Goal: Download file/media

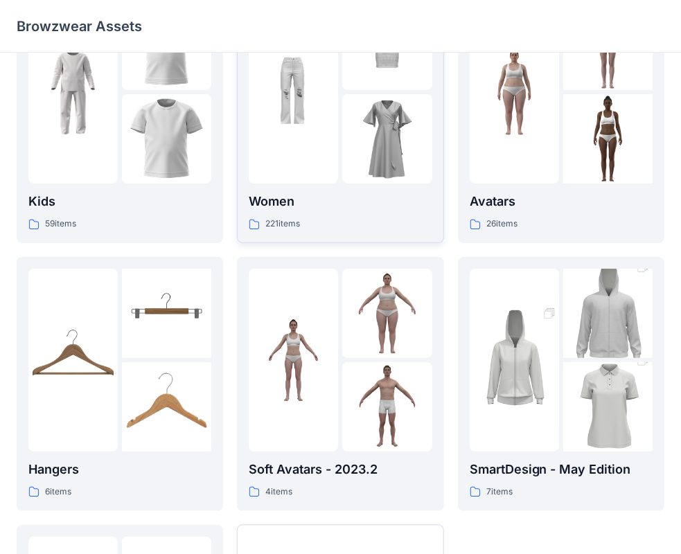
scroll to position [69, 0]
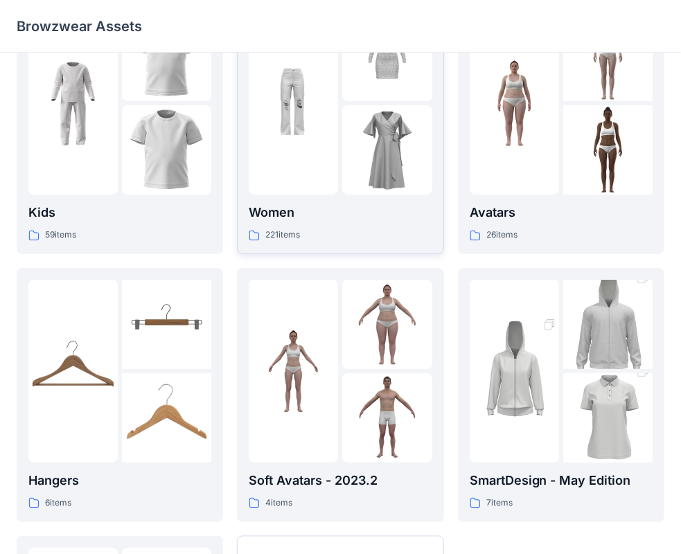
click at [341, 173] on div at bounding box center [340, 103] width 183 height 183
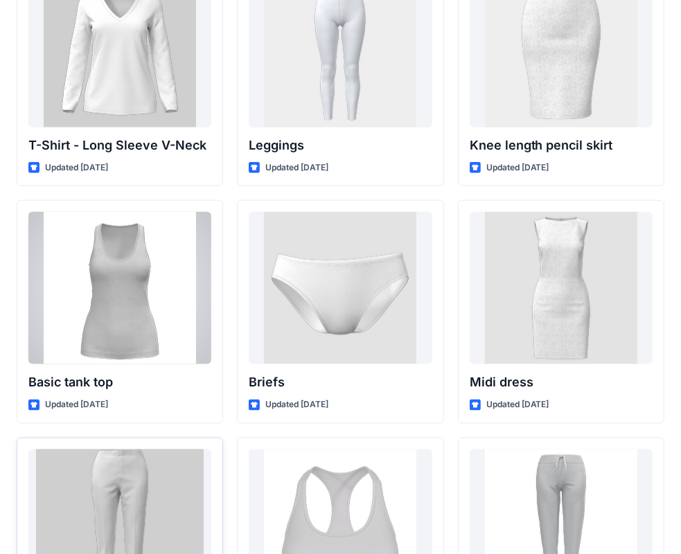
scroll to position [10916, 0]
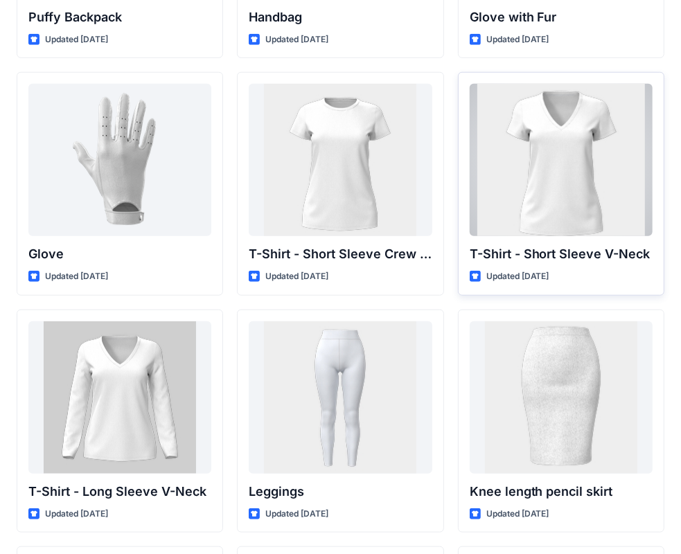
click at [545, 195] on div at bounding box center [561, 160] width 183 height 152
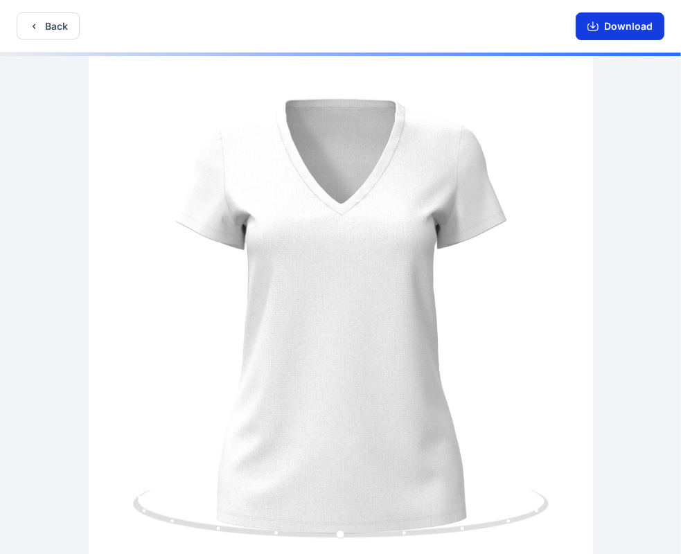
click at [617, 29] on button "Download" at bounding box center [620, 26] width 89 height 28
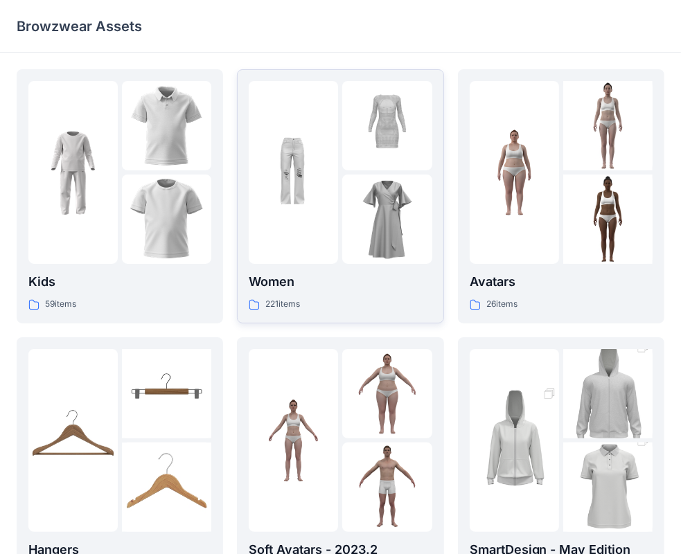
click at [346, 188] on img at bounding box center [386, 219] width 89 height 89
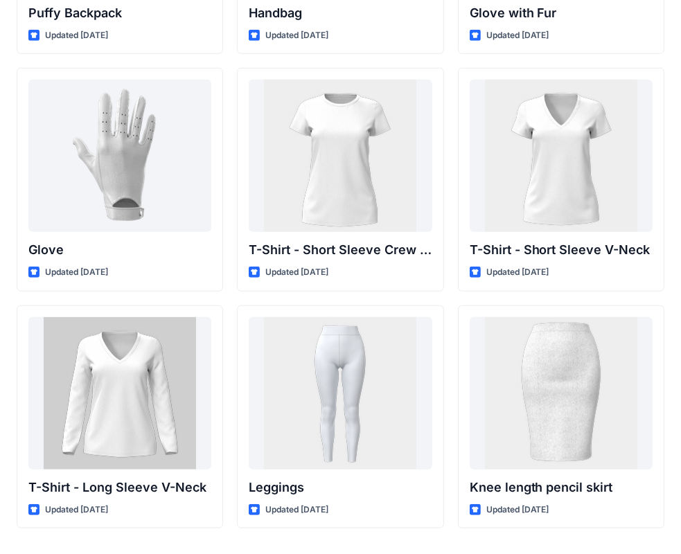
scroll to position [10961, 0]
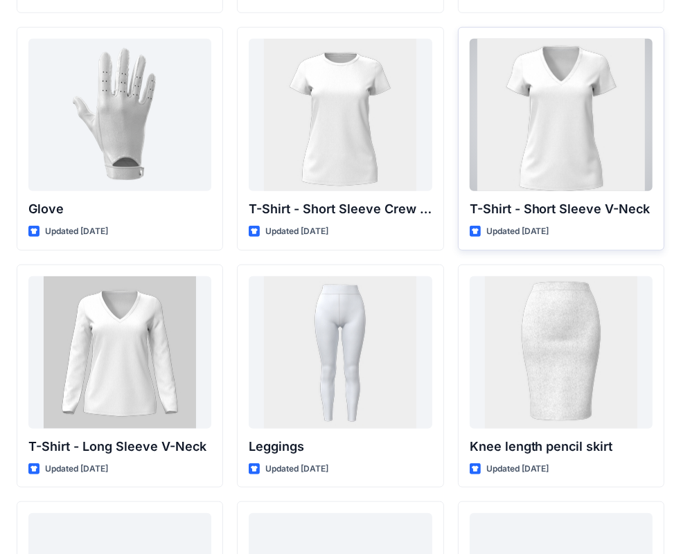
click at [585, 147] on div at bounding box center [561, 115] width 183 height 152
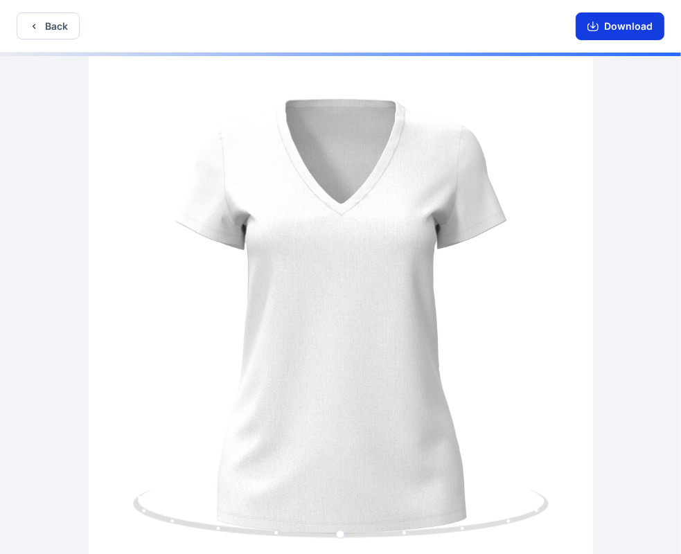
click at [613, 28] on button "Download" at bounding box center [620, 26] width 89 height 28
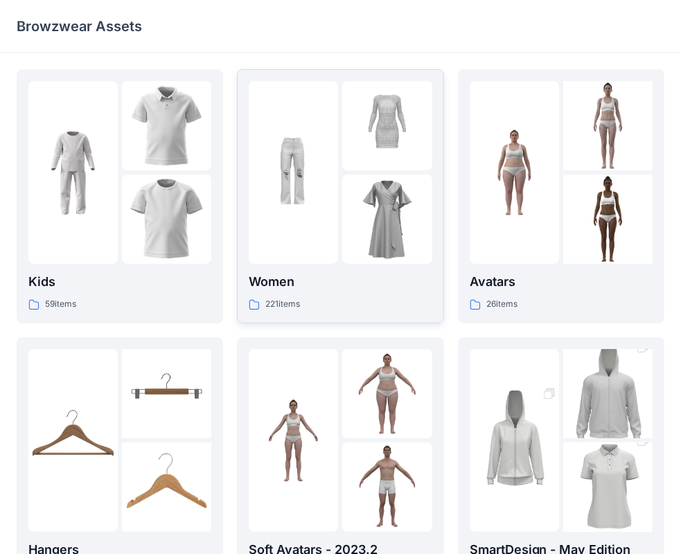
click at [373, 224] on img at bounding box center [386, 219] width 89 height 89
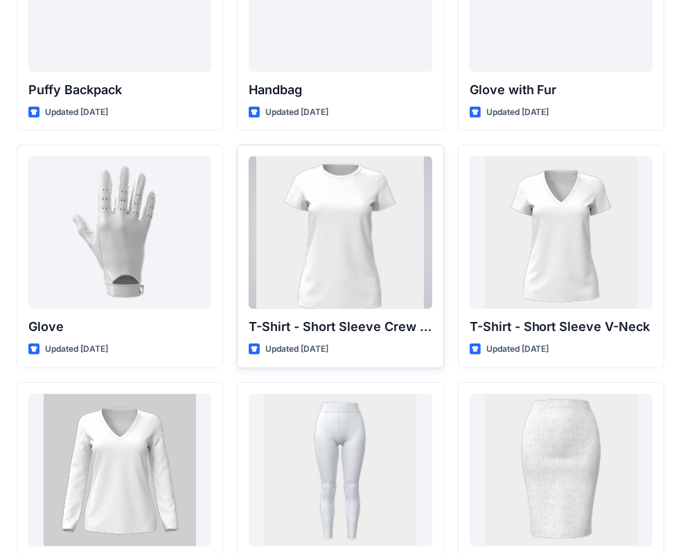
scroll to position [10961, 0]
